Goal: Task Accomplishment & Management: Complete application form

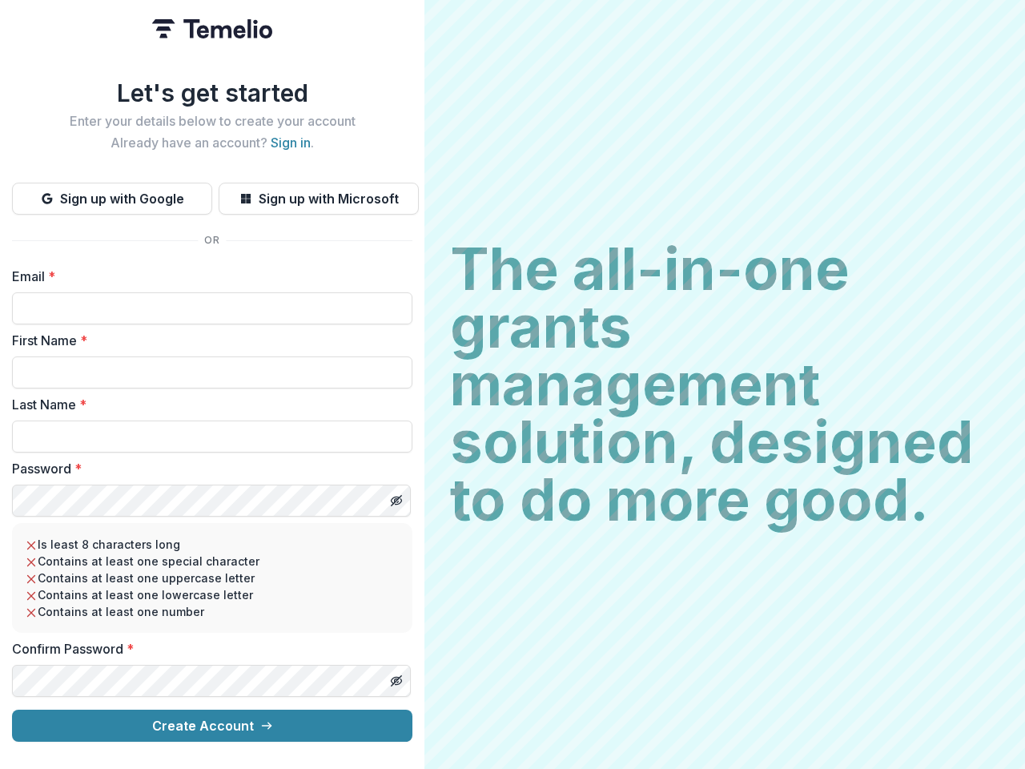
click at [513, 384] on h2 "The all-in-one grants management solution, designed to do more good." at bounding box center [724, 384] width 549 height 288
click at [112, 192] on button "Sign up with Google" at bounding box center [112, 199] width 200 height 32
click at [318, 192] on button "Sign up with Microsoft" at bounding box center [319, 199] width 200 height 32
click at [396, 496] on line "Toggle password visibility" at bounding box center [397, 501] width 10 height 10
click at [396, 676] on line "Toggle password visibility" at bounding box center [397, 681] width 10 height 10
